Goal: Navigation & Orientation: Find specific page/section

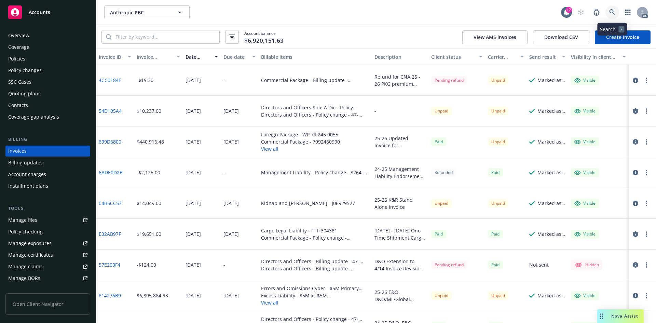
click at [611, 13] on icon at bounding box center [612, 12] width 6 height 6
